Goal: Complete application form: Complete application form

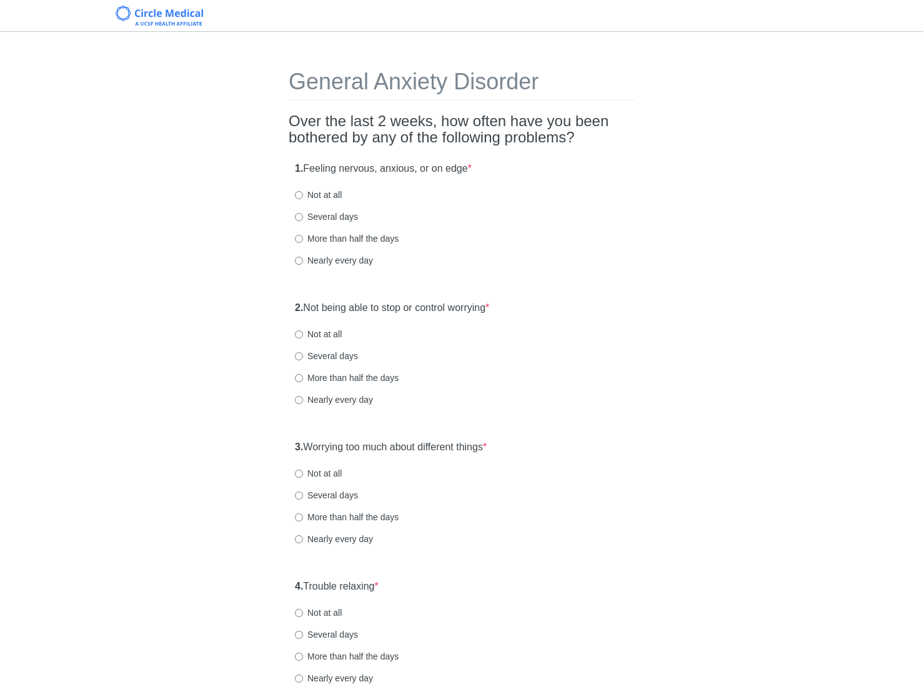
click at [480, 134] on h2 "Over the last 2 weeks, how often have you been bothered by any of the following…" at bounding box center [462, 129] width 347 height 33
click at [351, 260] on label "Nearly every day" at bounding box center [334, 260] width 78 height 12
click at [303, 260] on input "Nearly every day" at bounding box center [299, 261] width 8 height 8
radio input "true"
drag, startPoint x: 542, startPoint y: 271, endPoint x: 492, endPoint y: 299, distance: 57.4
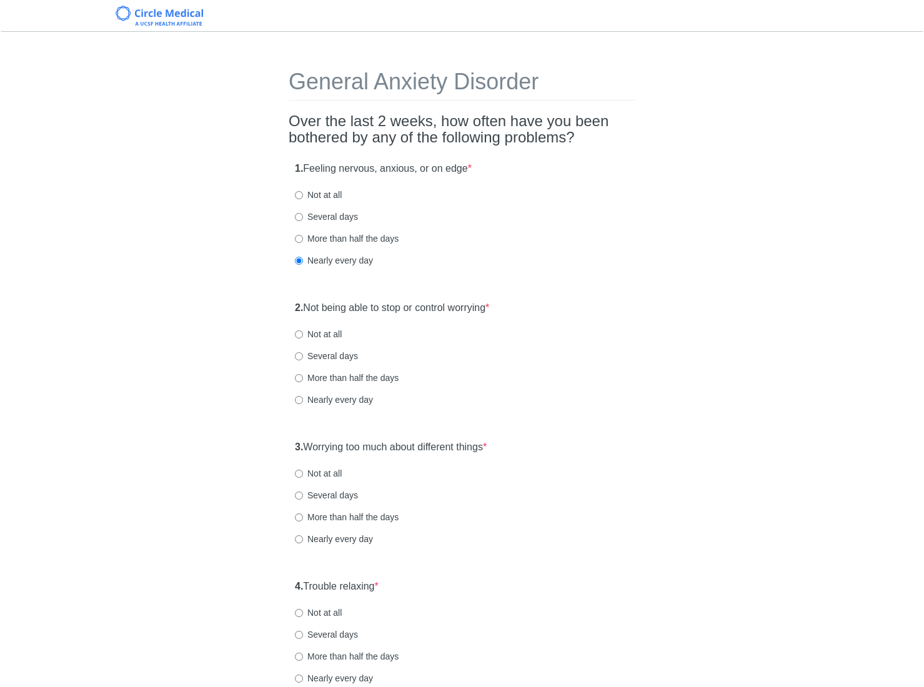
click at [536, 272] on div "1. Feeling nervous, anxious, or on edge * Not at all Several days More than hal…" at bounding box center [462, 221] width 347 height 130
drag, startPoint x: 473, startPoint y: 311, endPoint x: 525, endPoint y: 312, distance: 52.5
click at [474, 311] on label "2. Not being able to stop or control worrying *" at bounding box center [392, 308] width 194 height 14
click at [622, 315] on div "2. Not being able to stop or control worrying * Not at all Several days More th…" at bounding box center [462, 360] width 347 height 130
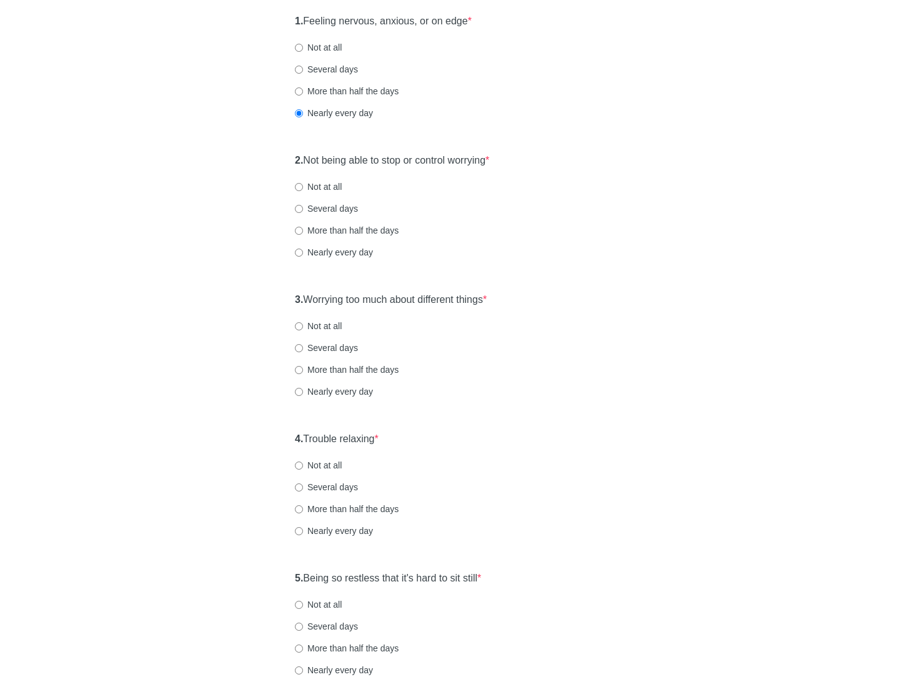
scroll to position [150, 0]
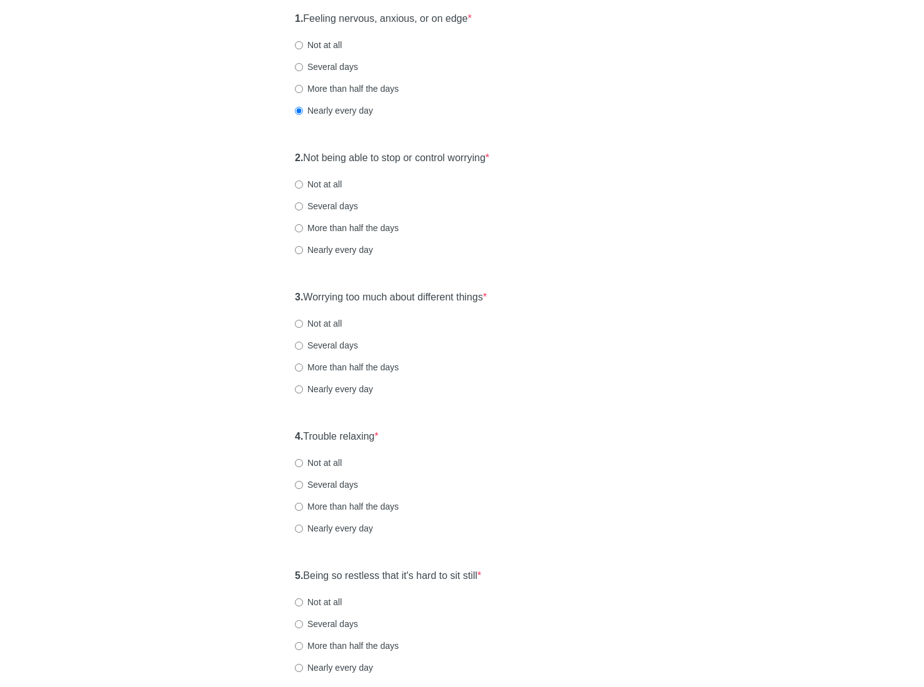
click at [329, 206] on label "Several days" at bounding box center [326, 206] width 63 height 12
click at [303, 206] on input "Several days" at bounding box center [299, 206] width 8 height 8
radio input "true"
click at [393, 299] on label "3. Worrying too much about different things *" at bounding box center [391, 298] width 192 height 14
click at [567, 316] on div "3. Worrying too much about different things * Not at all Several days More than…" at bounding box center [462, 349] width 347 height 130
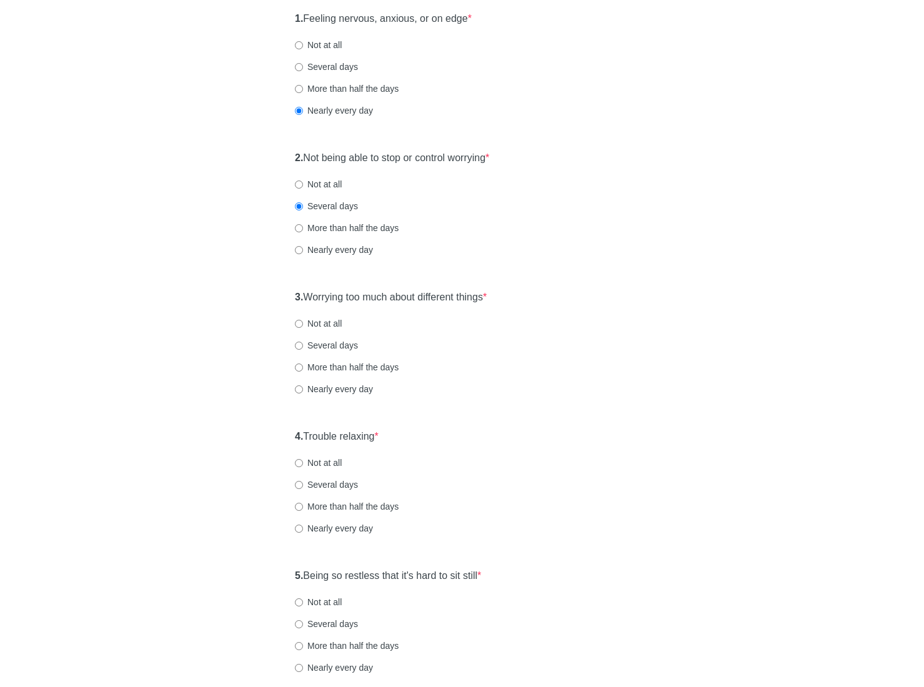
click at [429, 298] on label "3. Worrying too much about different things *" at bounding box center [391, 298] width 192 height 14
click at [321, 321] on label "Not at all" at bounding box center [318, 323] width 47 height 12
click at [303, 321] on input "Not at all" at bounding box center [299, 324] width 8 height 8
radio input "true"
click at [324, 346] on label "Several days" at bounding box center [326, 345] width 63 height 12
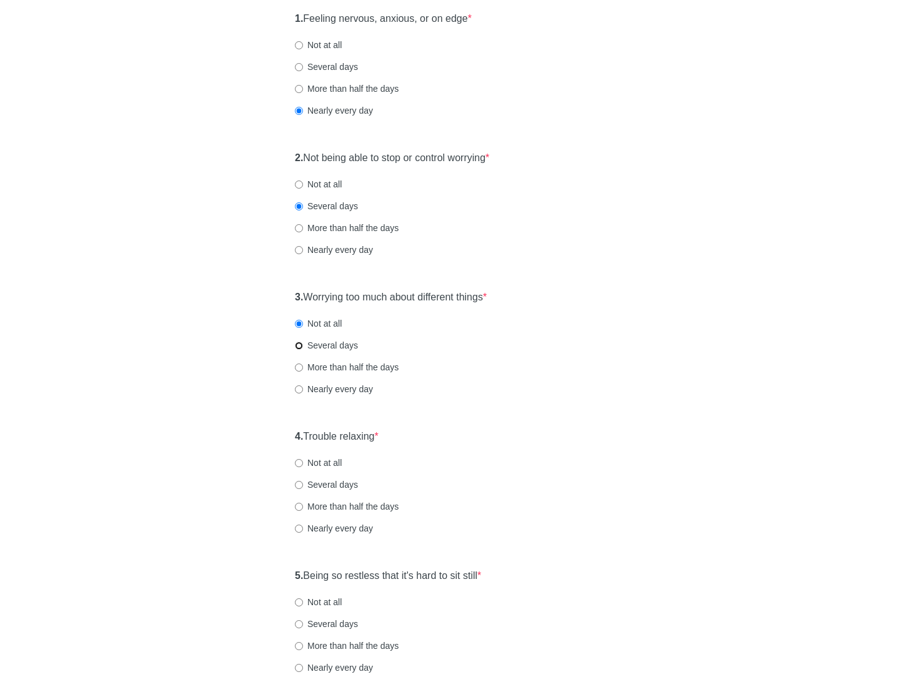
click at [303, 346] on input "Several days" at bounding box center [299, 346] width 8 height 8
radio input "true"
click at [327, 364] on label "More than half the days" at bounding box center [347, 367] width 104 height 12
click at [303, 364] on input "More than half the days" at bounding box center [299, 368] width 8 height 8
radio input "true"
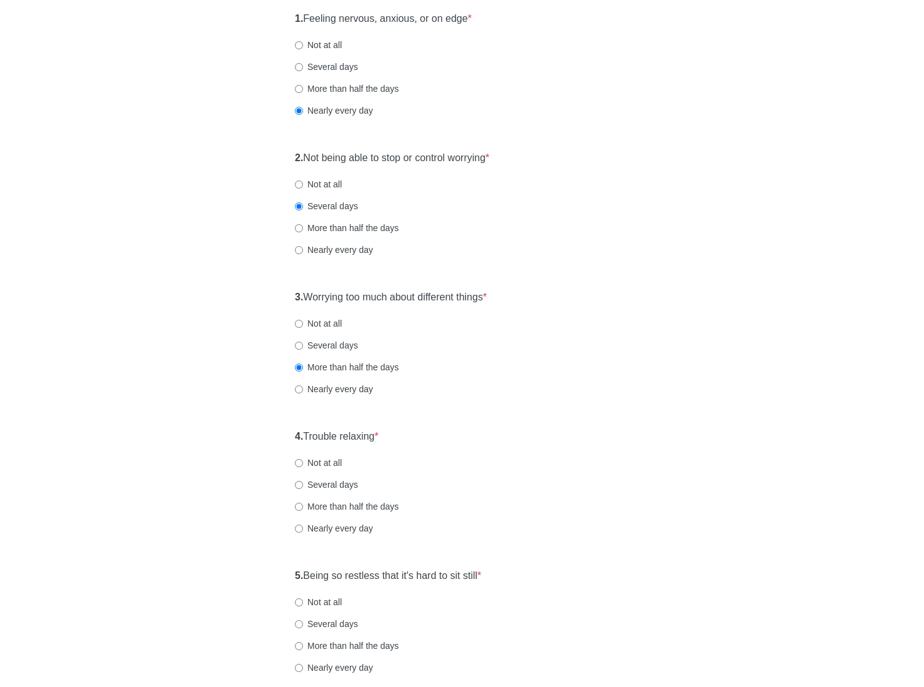
click at [336, 388] on label "Nearly every day" at bounding box center [334, 389] width 78 height 12
click at [303, 388] on input "Nearly every day" at bounding box center [299, 390] width 8 height 8
radio input "true"
click at [405, 298] on label "3. Worrying too much about different things *" at bounding box center [391, 298] width 192 height 14
click at [336, 347] on label "Several days" at bounding box center [326, 345] width 63 height 12
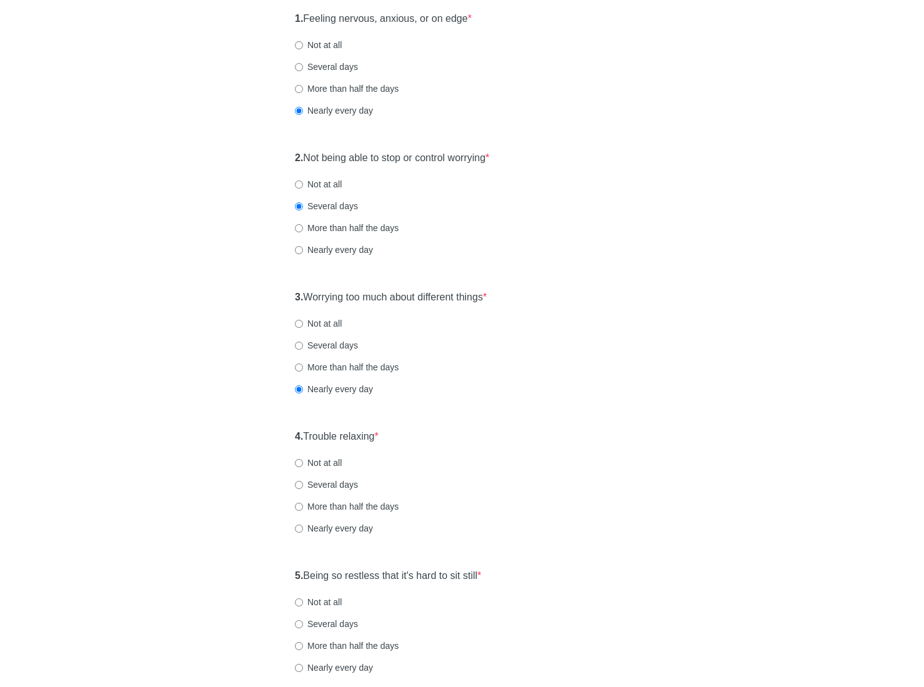
click at [303, 347] on input "Several days" at bounding box center [299, 346] width 8 height 8
radio input "true"
click at [343, 433] on label "4. Trouble relaxing *" at bounding box center [337, 437] width 84 height 14
click at [418, 439] on div "4. Trouble relaxing * Not at all Several days More than half the days Nearly ev…" at bounding box center [462, 489] width 347 height 130
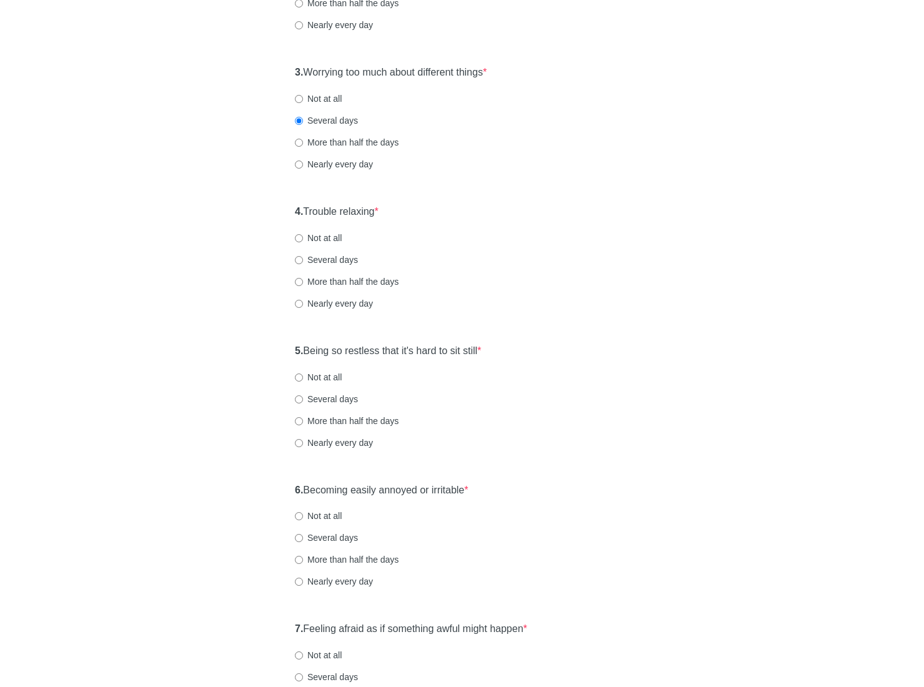
scroll to position [379, 0]
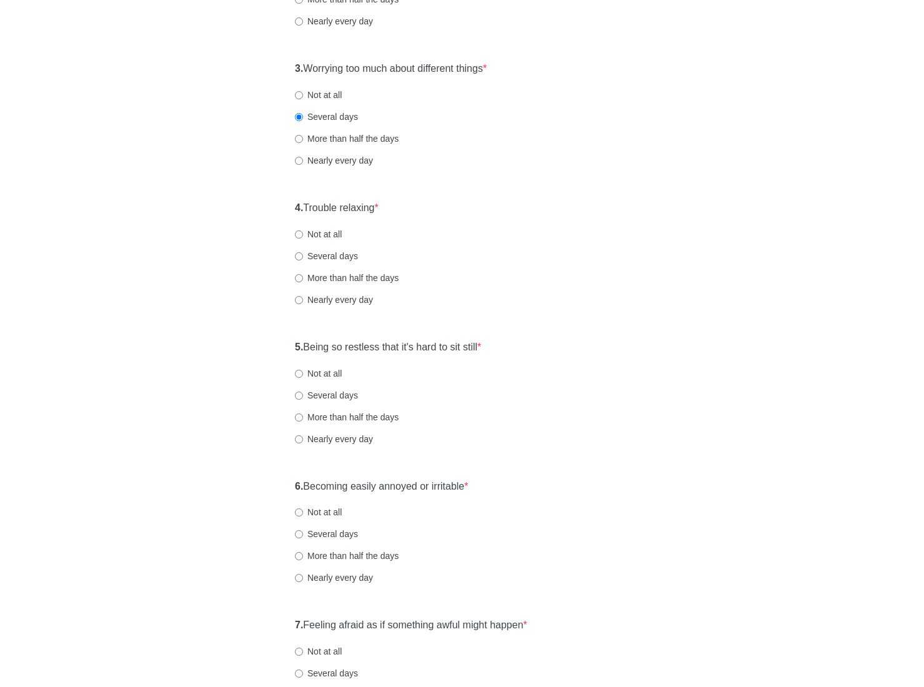
click at [337, 263] on div "4. Trouble relaxing * Not at all Several days More than half the days Nearly ev…" at bounding box center [462, 260] width 347 height 130
click at [330, 256] on label "Several days" at bounding box center [326, 256] width 63 height 12
click at [303, 256] on input "Several days" at bounding box center [299, 256] width 8 height 8
radio input "true"
click at [378, 349] on label "5. Being so restless that it's hard to sit still *" at bounding box center [388, 348] width 186 height 14
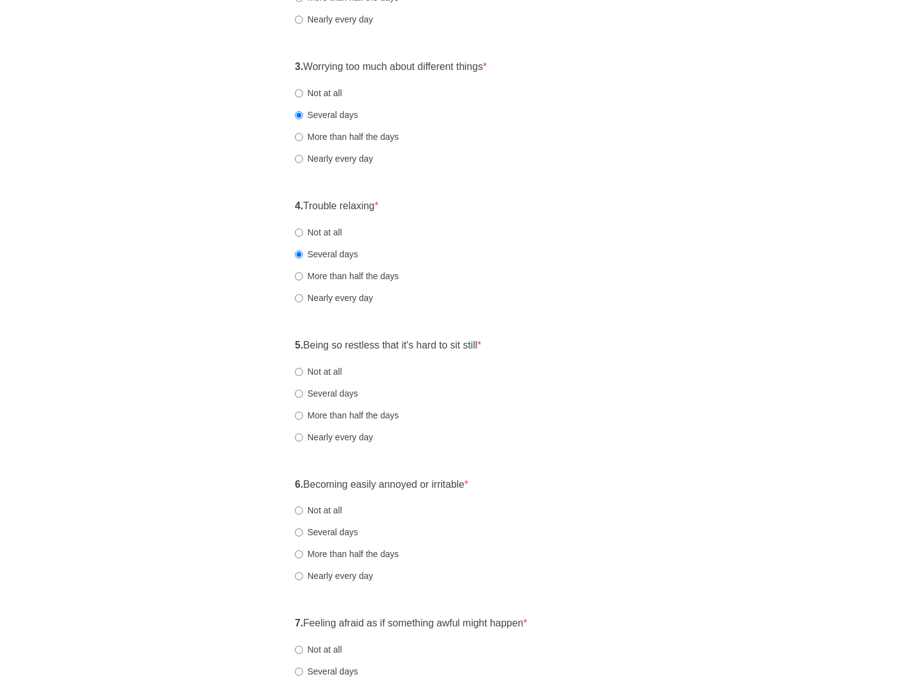
click at [505, 344] on div "5. Being so restless that it's hard to sit still * Not at all Several days More…" at bounding box center [462, 397] width 347 height 130
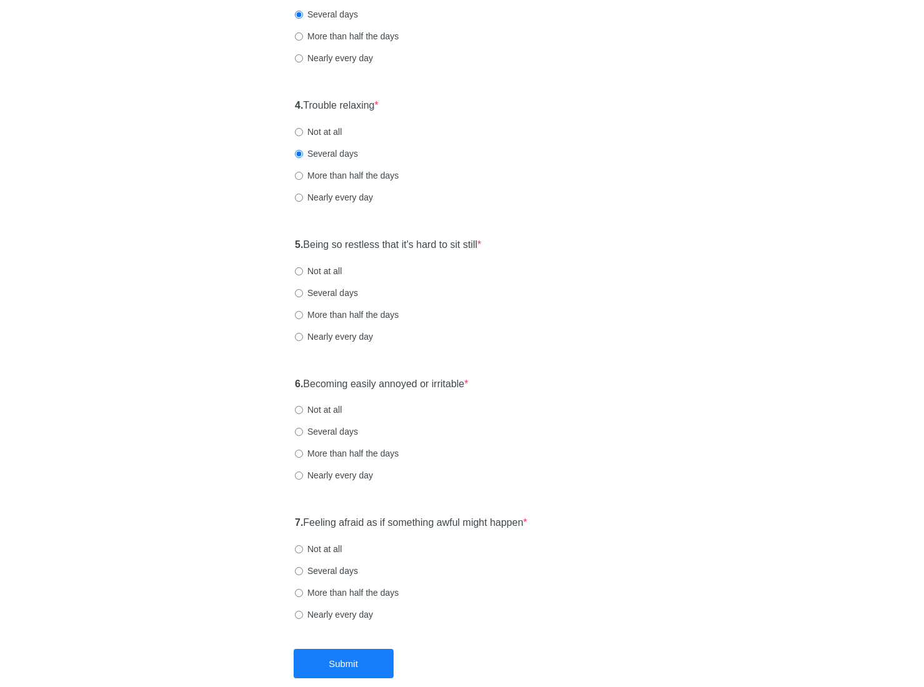
scroll to position [506, 0]
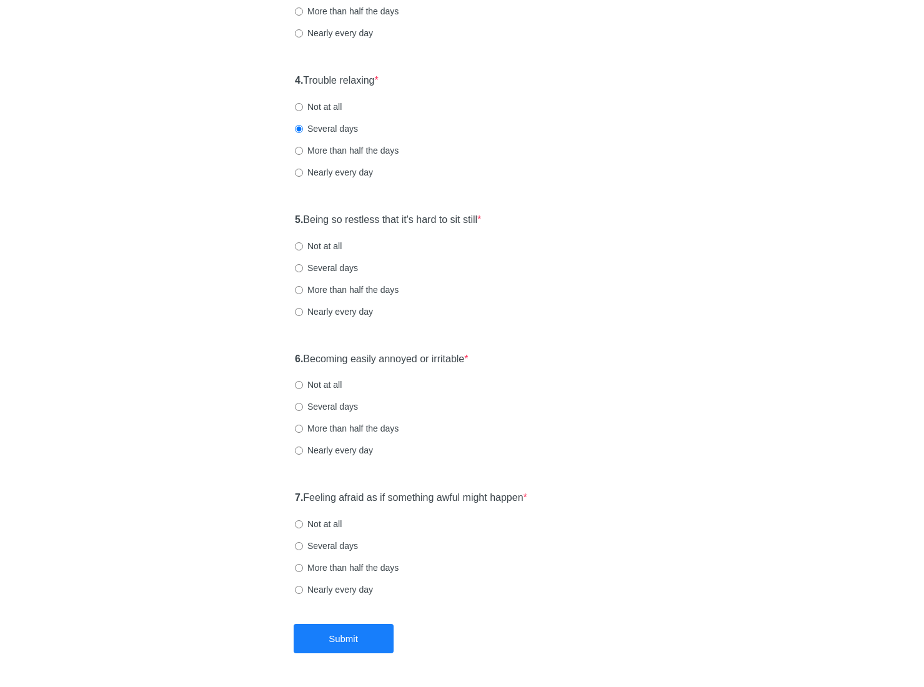
click at [339, 270] on label "Several days" at bounding box center [326, 268] width 63 height 12
click at [303, 270] on input "Several days" at bounding box center [299, 268] width 8 height 8
radio input "true"
click at [367, 357] on label "6. Becoming easily annoyed or irritable *" at bounding box center [382, 359] width 174 height 14
click at [515, 359] on div "6. Becoming easily annoyed or irritable * Not at all Several days More than hal…" at bounding box center [462, 411] width 347 height 130
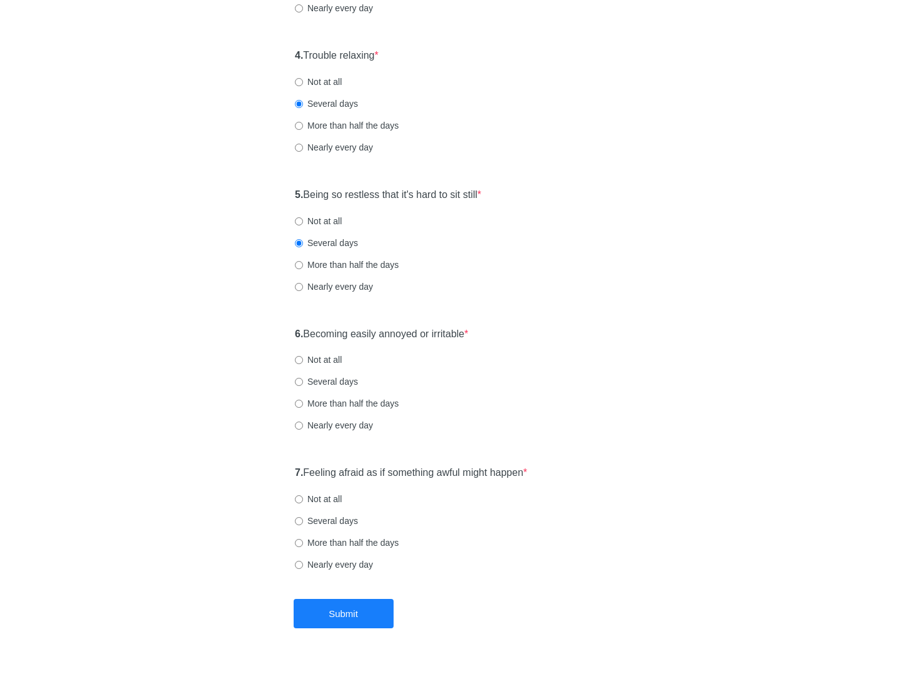
scroll to position [548, 0]
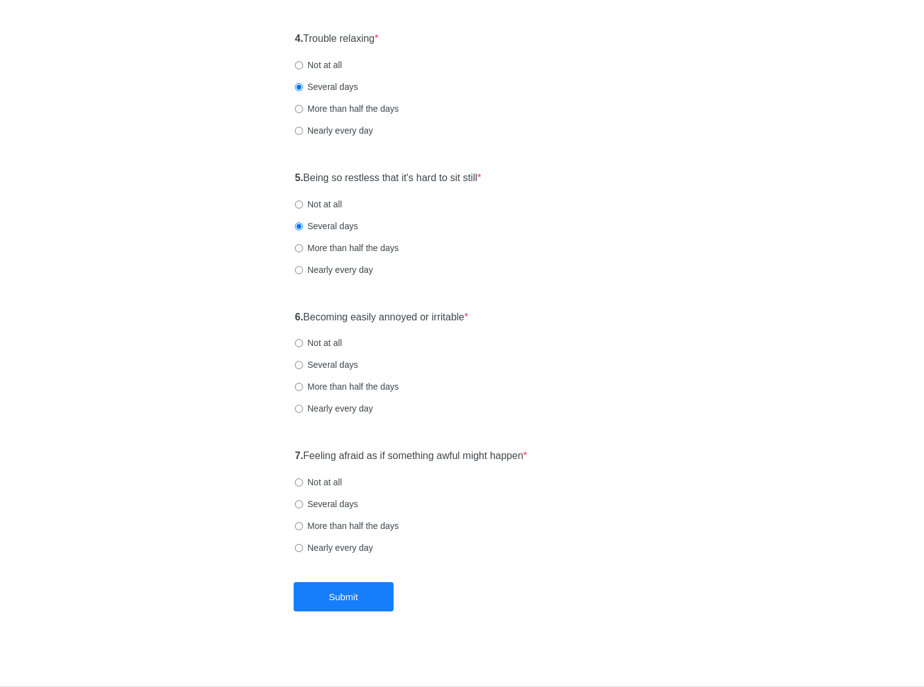
click at [317, 367] on label "Several days" at bounding box center [326, 365] width 63 height 12
click at [303, 367] on input "Several days" at bounding box center [299, 365] width 8 height 8
radio input "true"
click at [435, 455] on label "7. Feeling afraid as if something awful might happen *" at bounding box center [411, 456] width 232 height 14
click at [590, 449] on div "7. Feeling afraid as if something awful might happen * Not at all Several days …" at bounding box center [462, 508] width 347 height 130
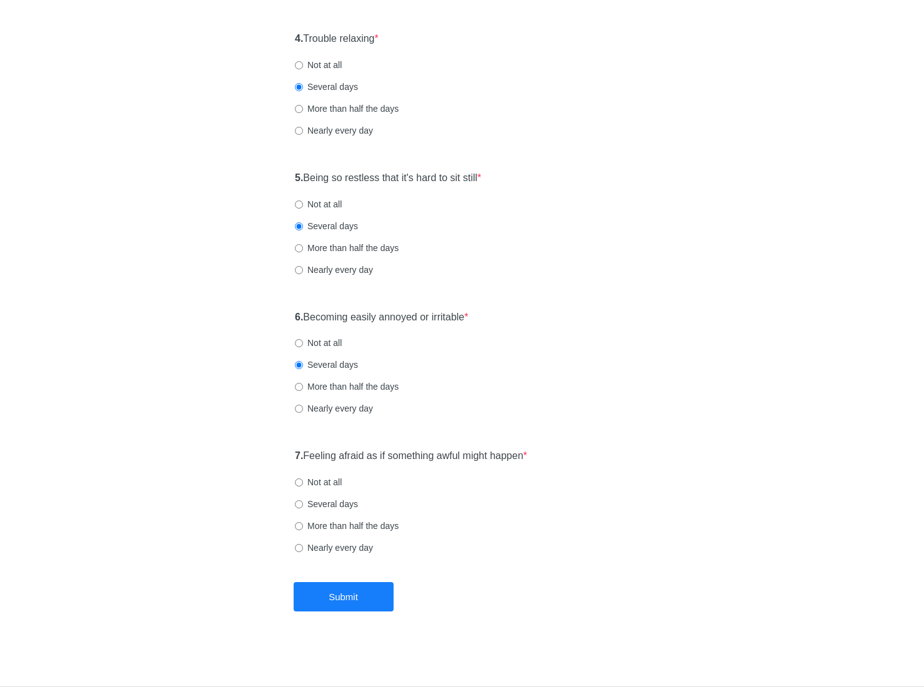
click at [342, 506] on label "Several days" at bounding box center [326, 504] width 63 height 12
click at [303, 506] on input "Several days" at bounding box center [299, 504] width 8 height 8
radio input "true"
click at [371, 594] on button "Submit" at bounding box center [344, 596] width 100 height 29
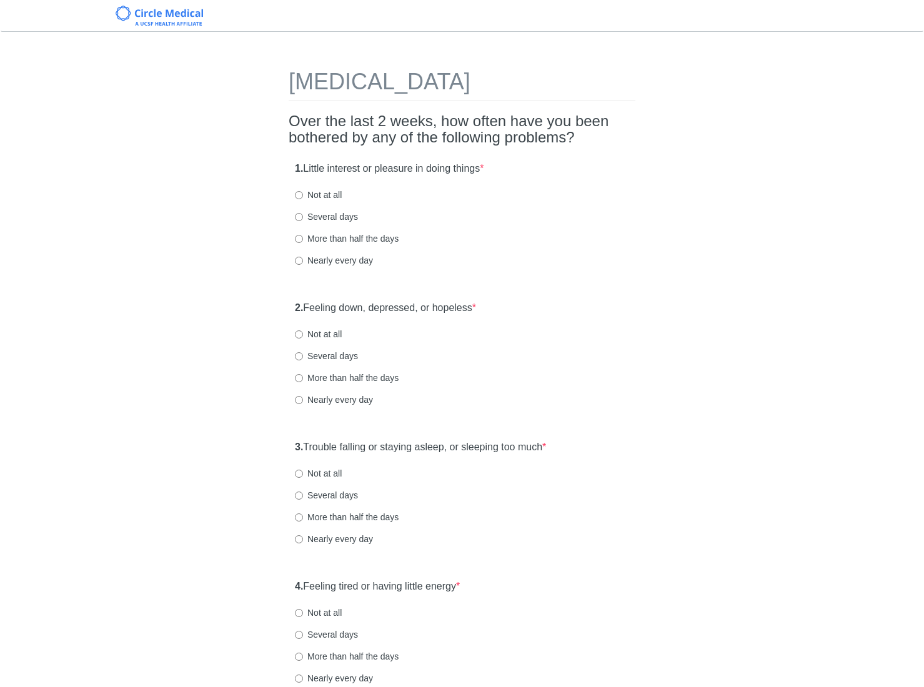
click at [324, 199] on label "Not at all" at bounding box center [318, 195] width 47 height 12
click at [303, 199] on input "Not at all" at bounding box center [299, 195] width 8 height 8
radio input "true"
click at [326, 342] on div "2. Feeling down, depressed, or hopeless * Not at all Several days More than hal…" at bounding box center [462, 360] width 347 height 130
click at [326, 338] on label "Not at all" at bounding box center [318, 334] width 47 height 12
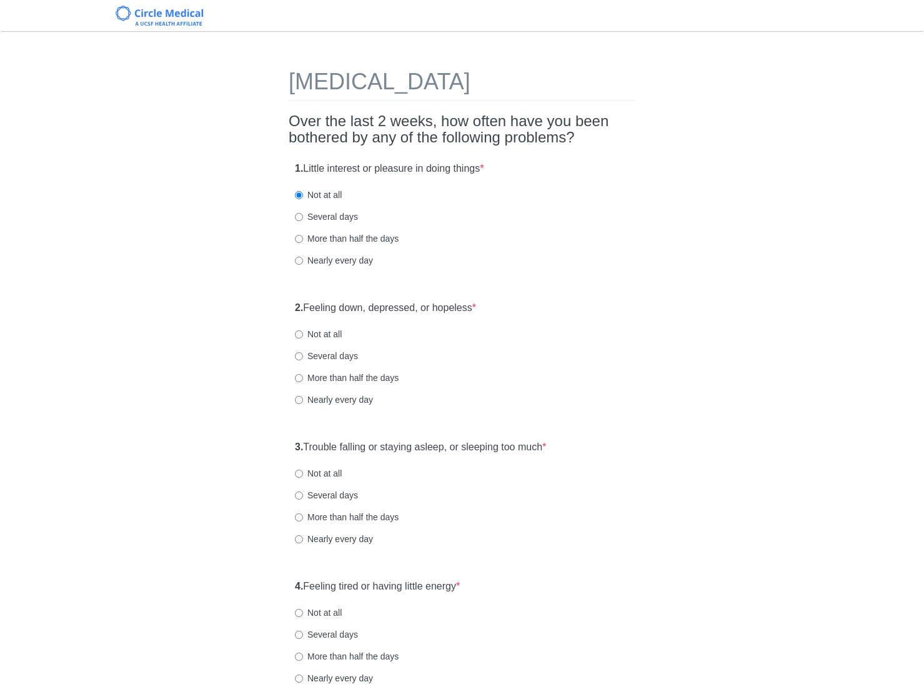
click at [303, 338] on input "Not at all" at bounding box center [299, 335] width 8 height 8
radio input "true"
click at [409, 304] on label "2. Feeling down, depressed, or hopeless *" at bounding box center [385, 308] width 181 height 14
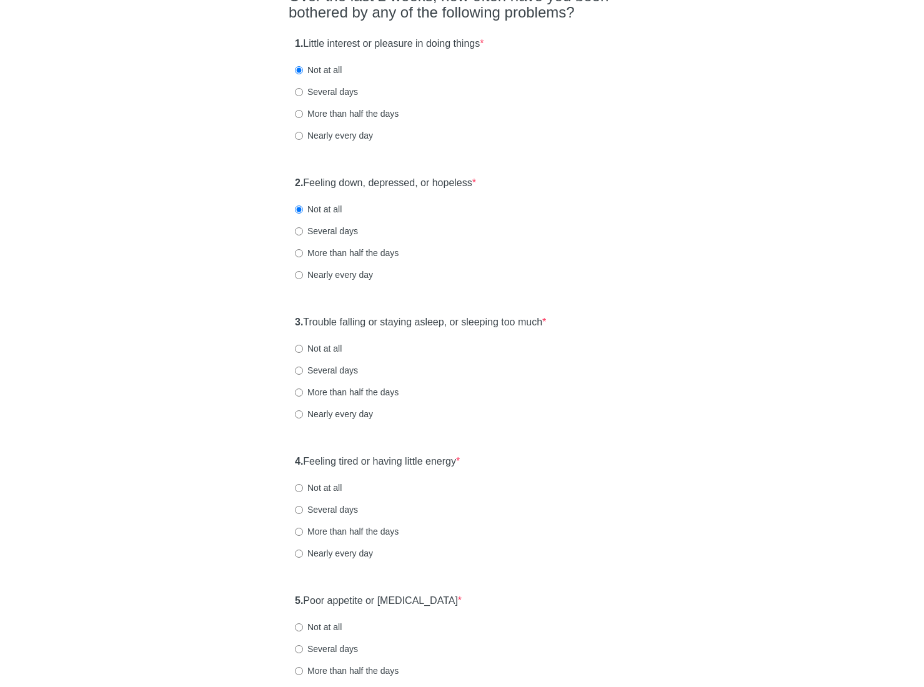
scroll to position [150, 0]
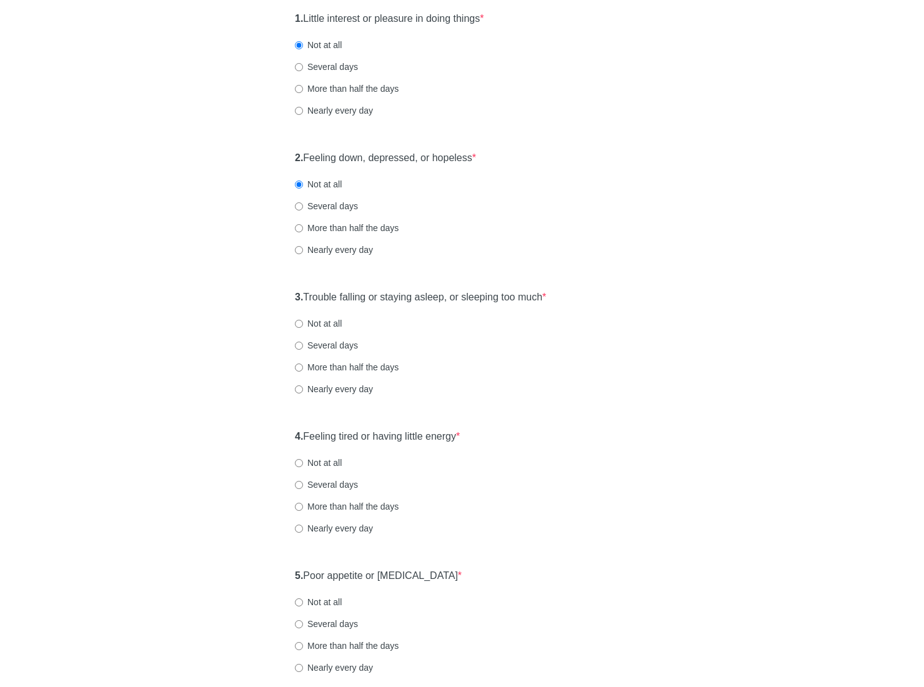
click at [321, 323] on label "Not at all" at bounding box center [318, 323] width 47 height 12
click at [303, 323] on input "Not at all" at bounding box center [299, 324] width 8 height 8
radio input "true"
click at [386, 439] on label "4. Feeling tired or having little energy *" at bounding box center [377, 437] width 165 height 14
click at [591, 454] on div "4. Feeling tired or having little energy * Not at all Several days More than ha…" at bounding box center [462, 489] width 347 height 130
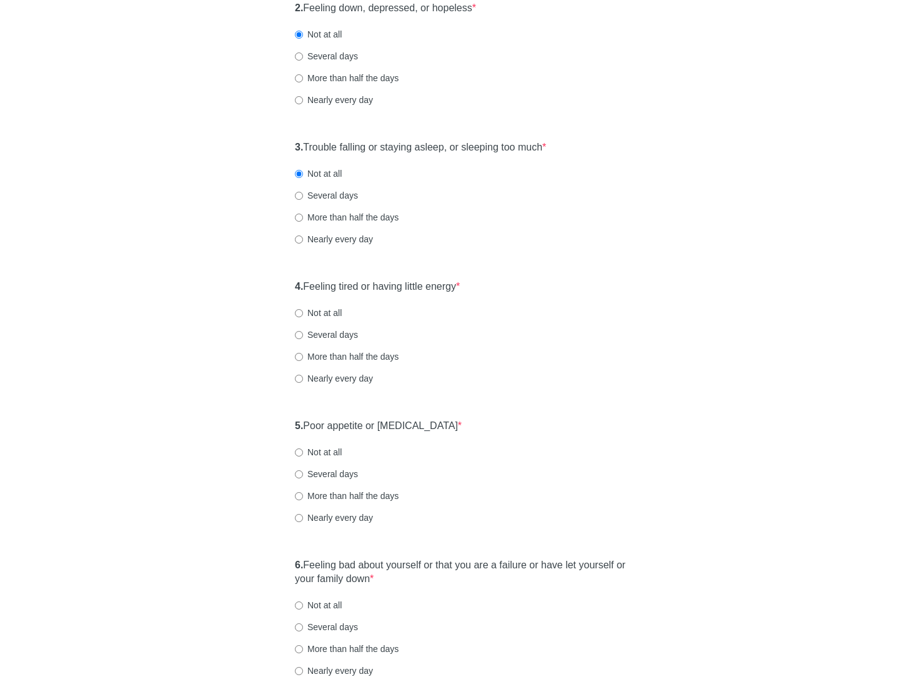
scroll to position [325, 0]
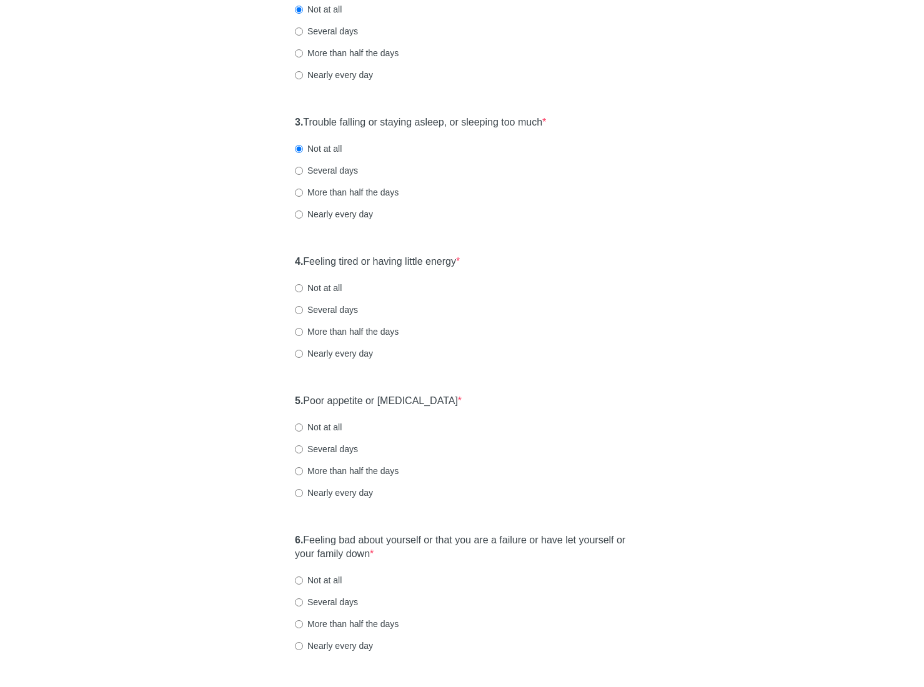
click at [337, 353] on label "Nearly every day" at bounding box center [334, 353] width 78 height 12
click at [303, 353] on input "Nearly every day" at bounding box center [299, 354] width 8 height 8
radio input "true"
click at [392, 399] on label "5. Poor appetite or overeating *" at bounding box center [378, 401] width 167 height 14
click at [533, 410] on div "5. Poor appetite or overeating * Not at all Several days More than half the day…" at bounding box center [462, 453] width 347 height 130
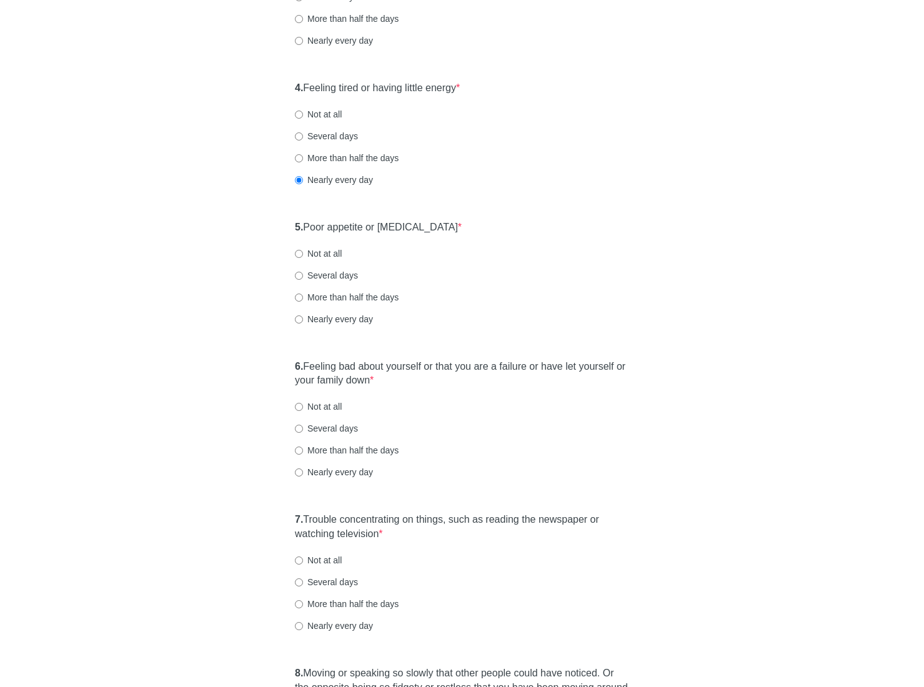
scroll to position [500, 0]
click at [332, 251] on label "Not at all" at bounding box center [318, 252] width 47 height 12
click at [303, 251] on input "Not at all" at bounding box center [299, 253] width 8 height 8
radio input "true"
click at [328, 276] on label "Several days" at bounding box center [326, 274] width 63 height 12
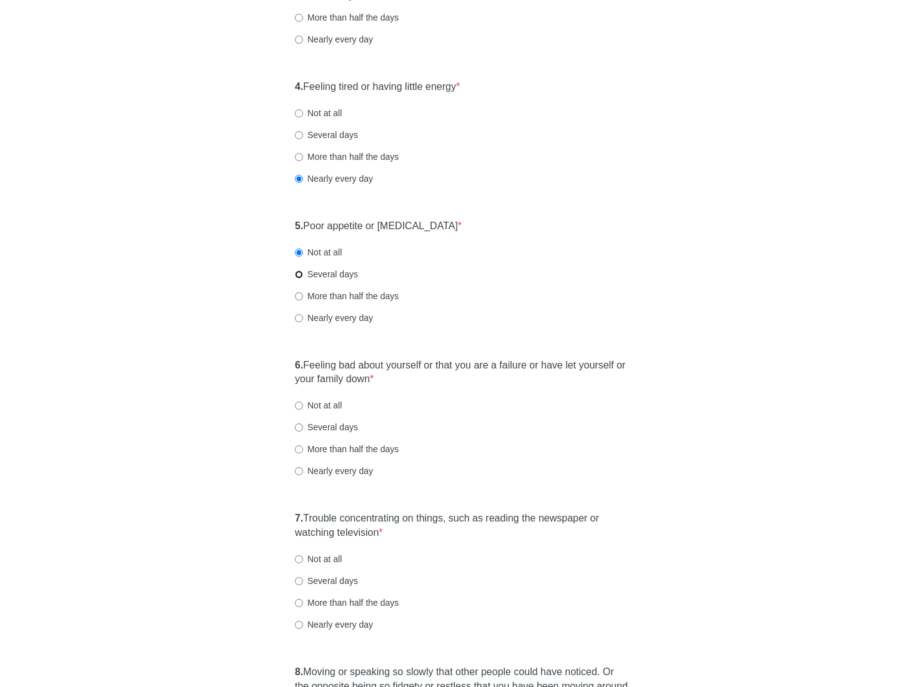
click at [303, 276] on input "Several days" at bounding box center [299, 275] width 8 height 8
radio input "true"
click at [401, 365] on label "6. Feeling bad about yourself or that you are a failure or have let yourself or…" at bounding box center [462, 373] width 334 height 29
click at [441, 389] on div "6. Feeling bad about yourself or that you are a failure or have let yourself or…" at bounding box center [462, 424] width 347 height 144
click at [401, 369] on label "6. Feeling bad about yourself or that you are a failure or have let yourself or…" at bounding box center [462, 373] width 334 height 29
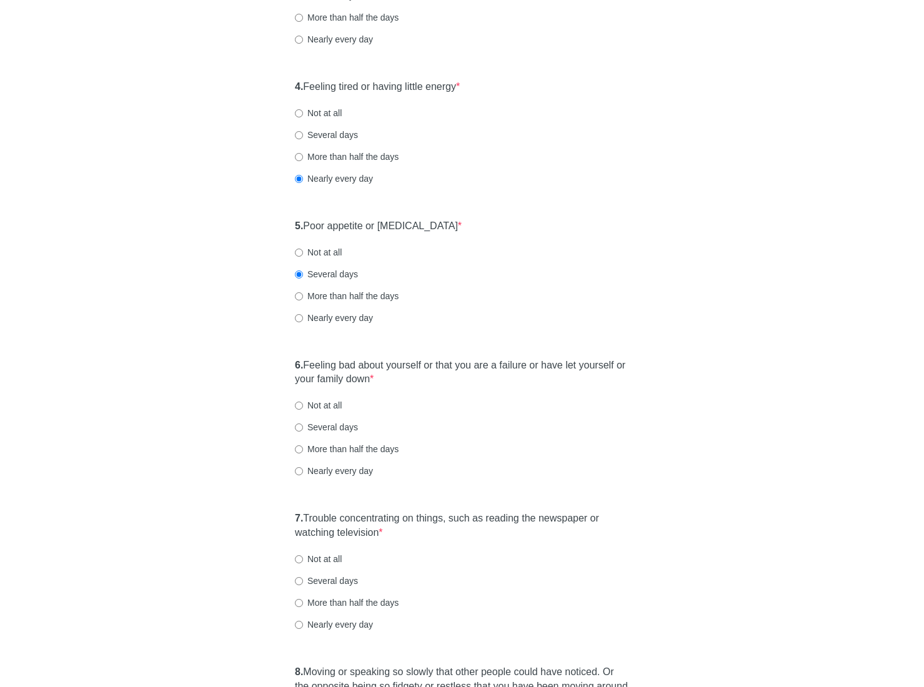
click at [327, 407] on label "Not at all" at bounding box center [318, 405] width 47 height 12
click at [303, 407] on input "Not at all" at bounding box center [299, 406] width 8 height 8
radio input "true"
click at [441, 515] on label "7. Trouble concentrating on things, such as reading the newspaper or watching t…" at bounding box center [462, 526] width 334 height 29
click at [555, 546] on div "7. Trouble concentrating on things, such as reading the newspaper or watching t…" at bounding box center [462, 577] width 347 height 144
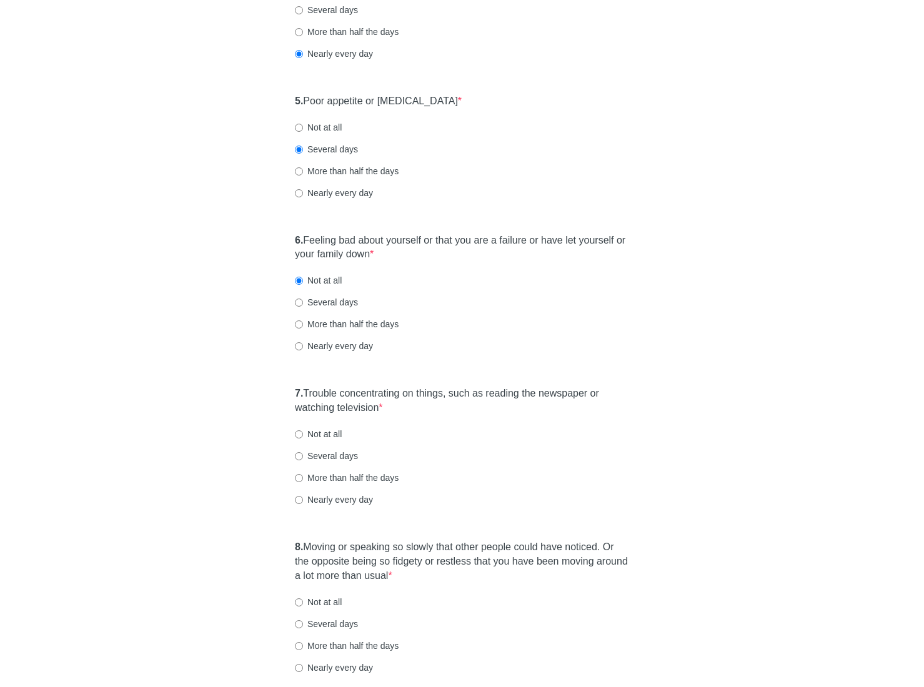
scroll to position [650, 0]
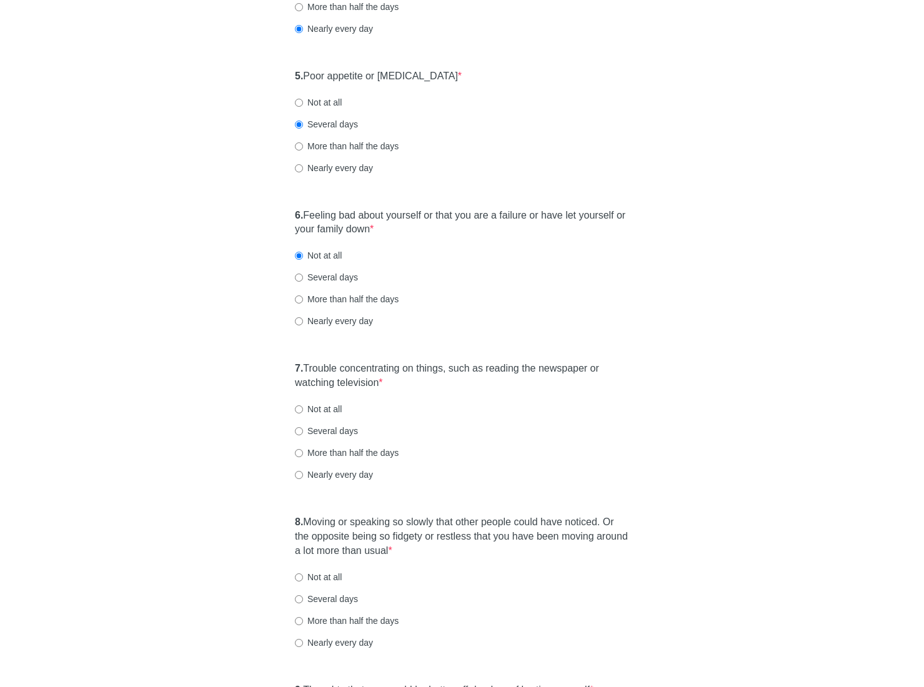
click at [336, 411] on label "Not at all" at bounding box center [318, 409] width 47 height 12
click at [303, 411] on input "Not at all" at bounding box center [299, 410] width 8 height 8
radio input "true"
click at [431, 530] on label "8. Moving or speaking so slowly that other people could have noticed. Or the op…" at bounding box center [462, 536] width 334 height 43
click at [331, 435] on label "Several days" at bounding box center [326, 431] width 63 height 12
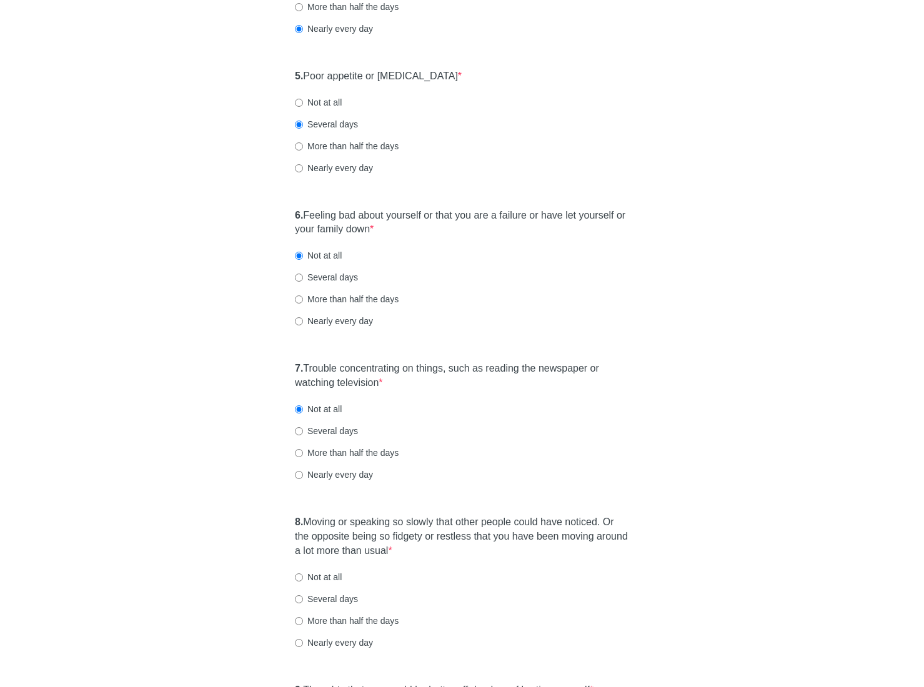
click at [303, 435] on input "Several days" at bounding box center [299, 431] width 8 height 8
radio input "true"
click at [491, 433] on div "Several days" at bounding box center [462, 431] width 334 height 12
click at [329, 410] on label "Not at all" at bounding box center [318, 409] width 47 height 12
click at [303, 410] on input "Not at all" at bounding box center [299, 410] width 8 height 8
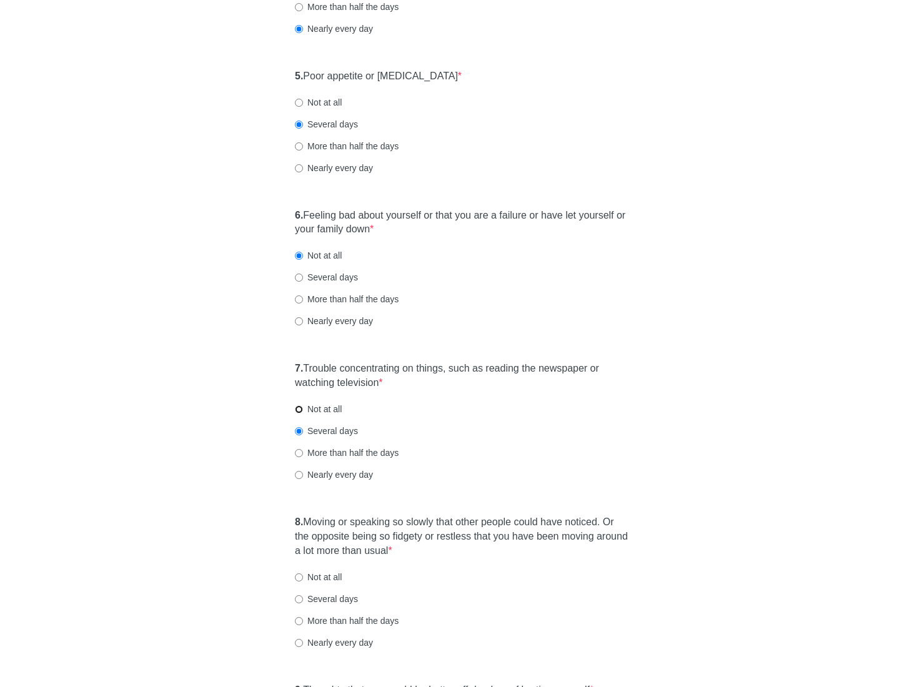
radio input "true"
click at [505, 543] on label "8. Moving or speaking so slowly that other people could have noticed. Or the op…" at bounding box center [462, 536] width 334 height 43
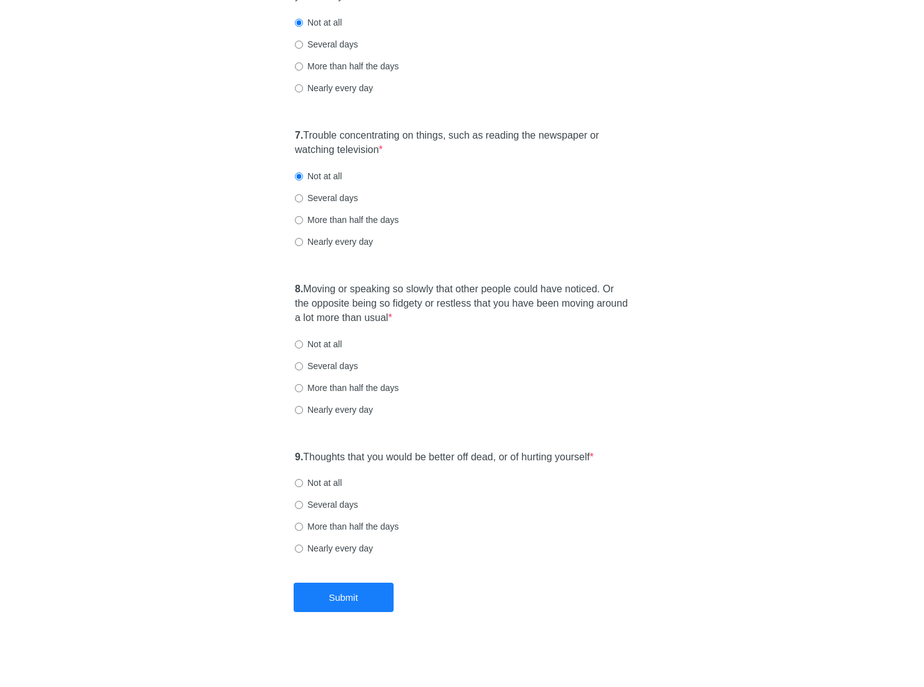
scroll to position [884, 0]
click at [328, 347] on label "Not at all" at bounding box center [318, 343] width 47 height 12
click at [303, 347] on input "Not at all" at bounding box center [299, 344] width 8 height 8
radio input "true"
click at [332, 363] on label "Several days" at bounding box center [326, 365] width 63 height 12
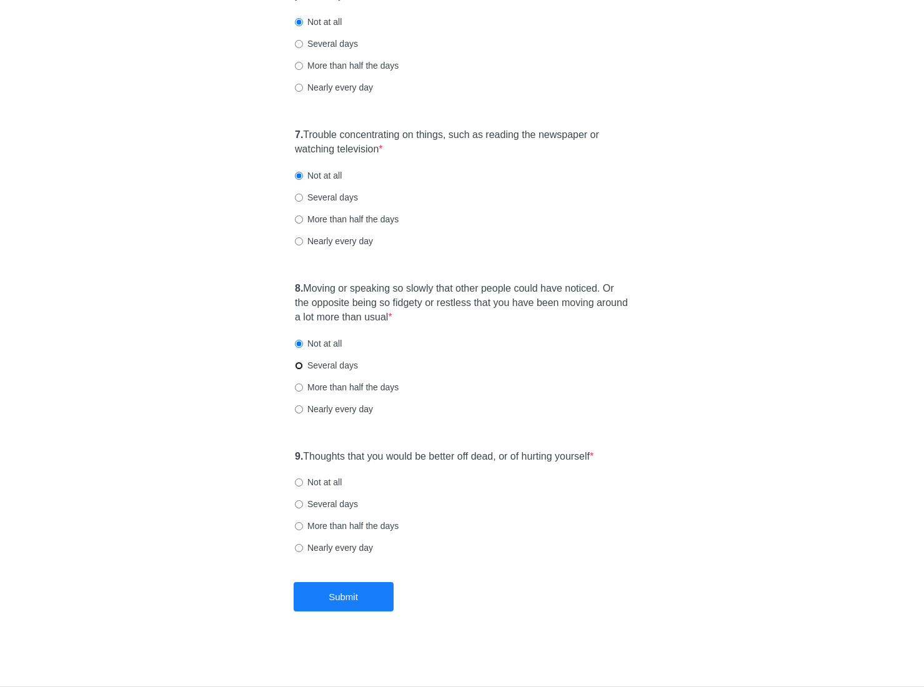
click at [303, 363] on input "Several days" at bounding box center [299, 366] width 8 height 8
radio input "true"
click at [504, 392] on div "More than half the days" at bounding box center [462, 387] width 334 height 12
click at [529, 456] on label "9. Thoughts that you would be better off dead, or of hurting yourself *" at bounding box center [444, 457] width 299 height 14
click at [330, 484] on label "Not at all" at bounding box center [318, 482] width 47 height 12
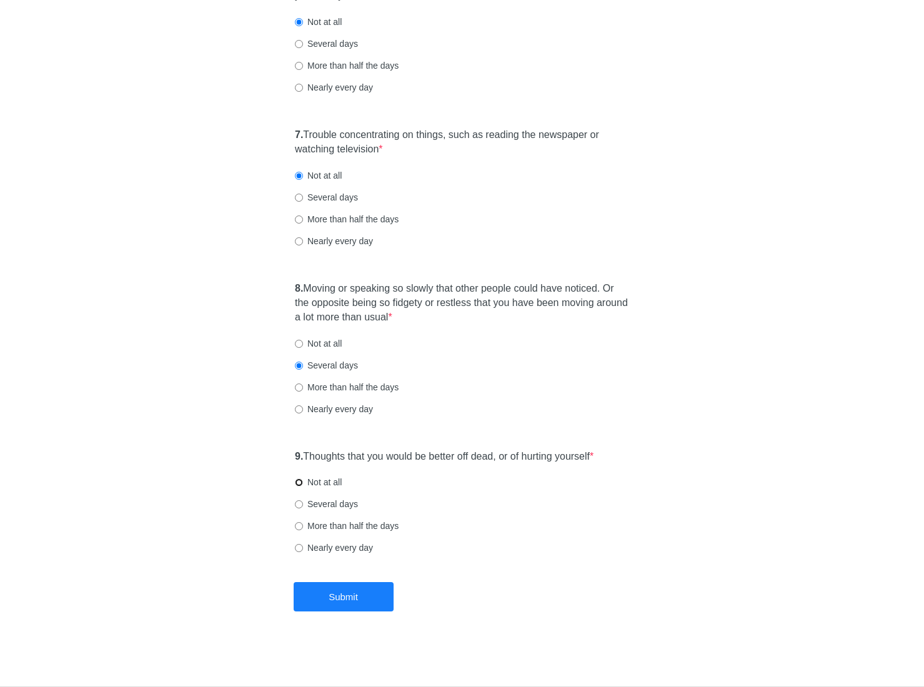
click at [303, 484] on input "Not at all" at bounding box center [299, 483] width 8 height 8
radio input "true"
click at [378, 587] on button "Submit" at bounding box center [344, 596] width 100 height 29
